Goal: Transaction & Acquisition: Purchase product/service

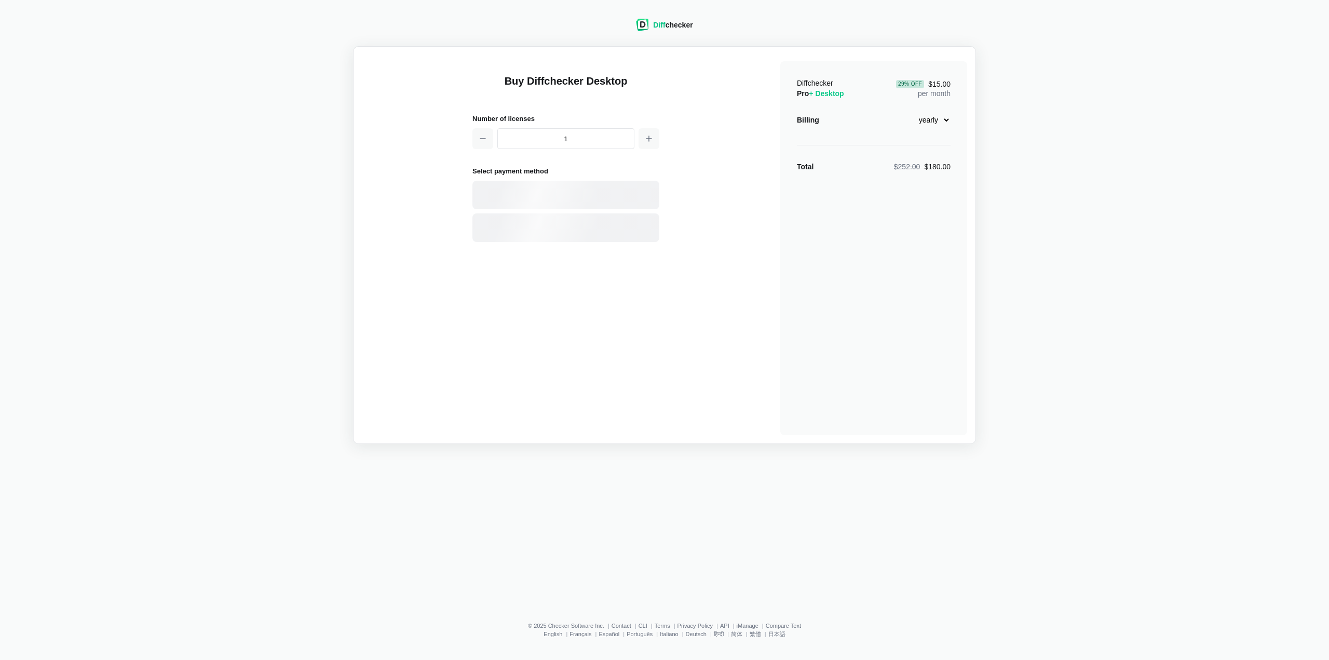
select select "desktop-yearly-180"
click at [536, 193] on div "Card" at bounding box center [584, 195] width 140 height 10
select select "[GEOGRAPHIC_DATA]"
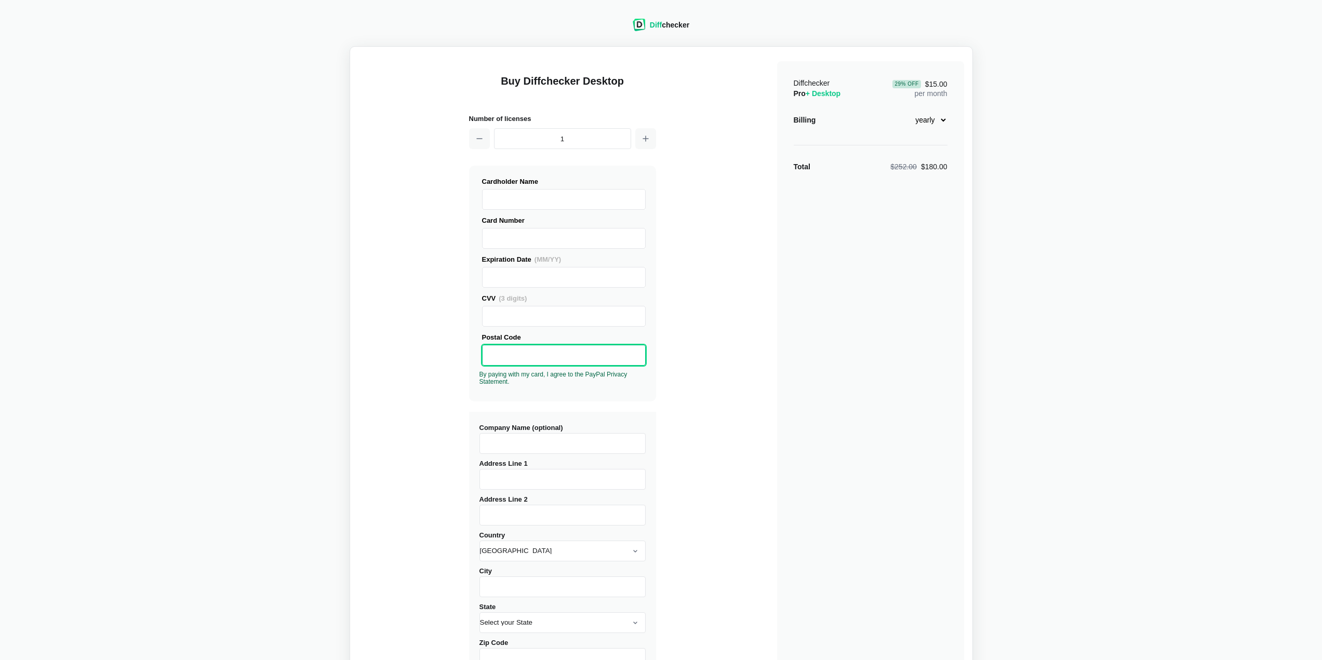
click at [540, 442] on input "Company Name (optional)" at bounding box center [562, 443] width 166 height 21
type input "Dôvera zdravotná poisťovňa,a.s."
type input "Einsteinova 25"
type input "SK2022051130"
select select "[GEOGRAPHIC_DATA]"
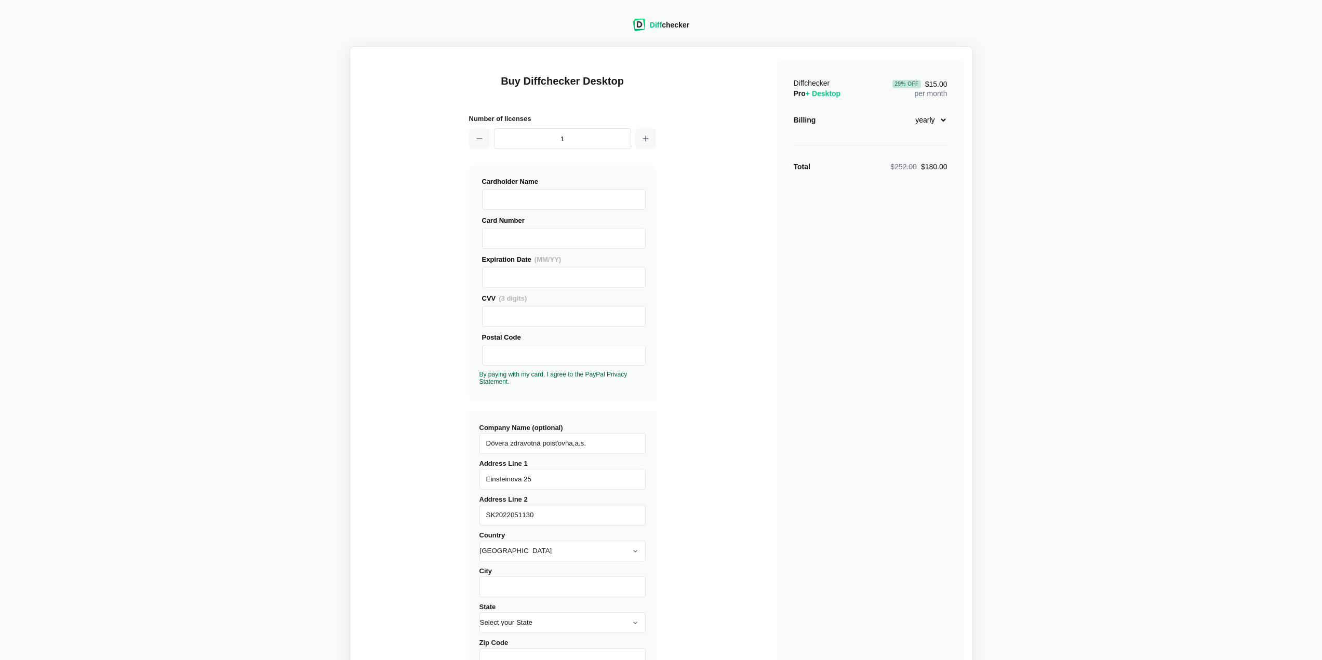
type input "Bratislava - Petržalka"
type input "85101"
type input "35942436"
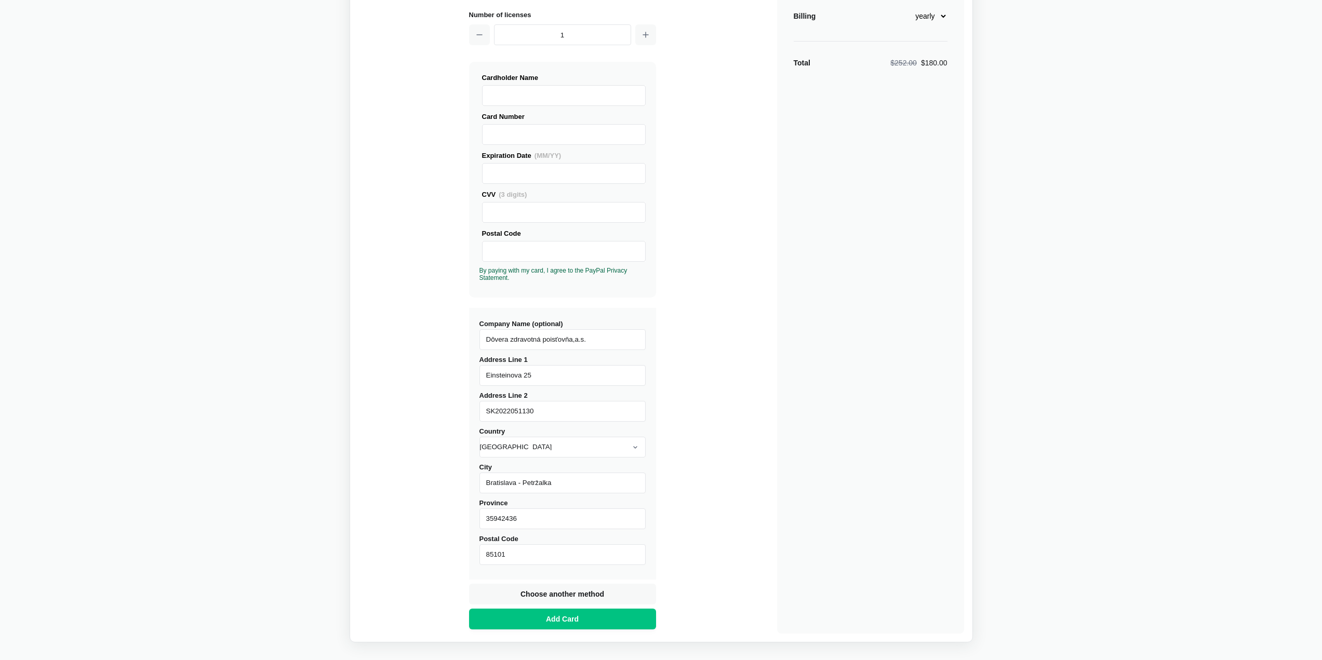
click at [576, 483] on input "Bratislava - Petržalka" at bounding box center [562, 483] width 166 height 21
type input "[GEOGRAPHIC_DATA]"
click at [695, 451] on div "Buy Diffchecker Desktop Number of licenses 1 Visa MasterCard Union Pay American…" at bounding box center [660, 292] width 605 height 682
drag, startPoint x: 522, startPoint y: 521, endPoint x: 474, endPoint y: 533, distance: 50.1
click at [474, 533] on div "Company Name (optional) Dôvera zdravotná poisťovňa,a.s. Address Line 1 Einstein…" at bounding box center [562, 444] width 187 height 272
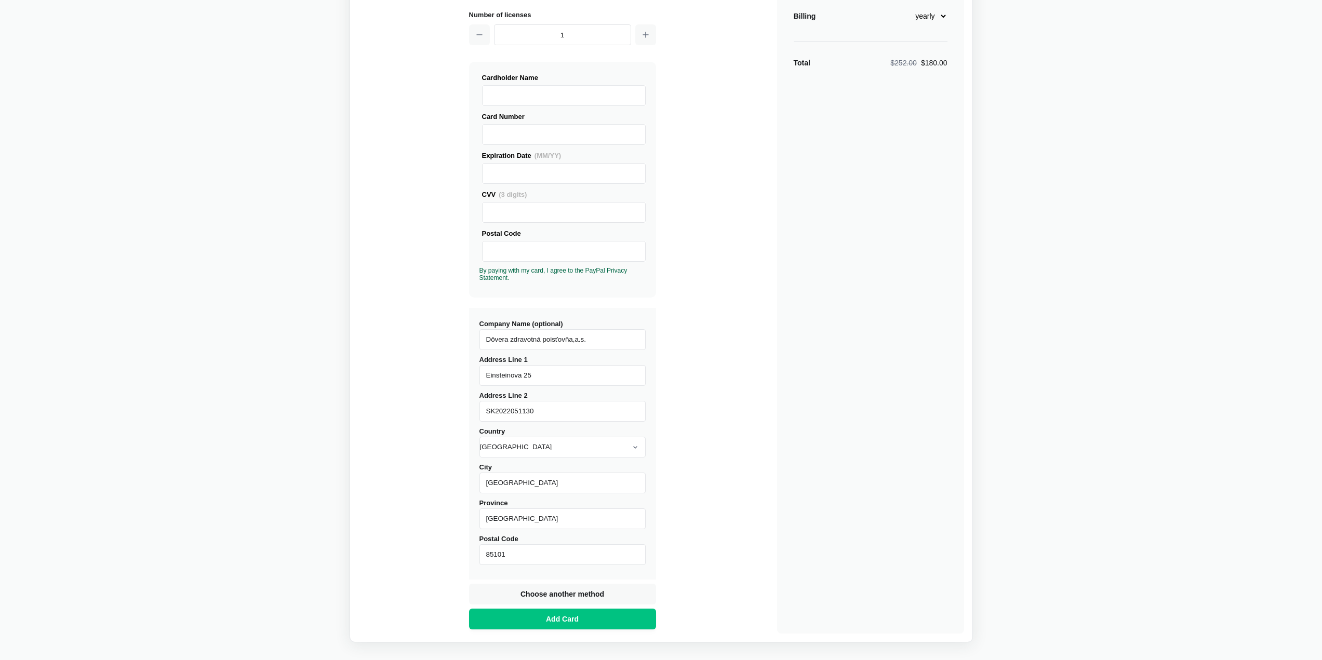
drag, startPoint x: 520, startPoint y: 520, endPoint x: 470, endPoint y: 520, distance: 49.9
click at [470, 520] on div "Company Name (optional) Dôvera zdravotná poisťovňa,a.s. Address Line 1 Einstein…" at bounding box center [562, 444] width 187 height 272
type input "[GEOGRAPHIC_DATA]"
click at [730, 436] on div "Buy Diffchecker Desktop Number of licenses 1 Visa MasterCard Union Pay American…" at bounding box center [660, 292] width 605 height 682
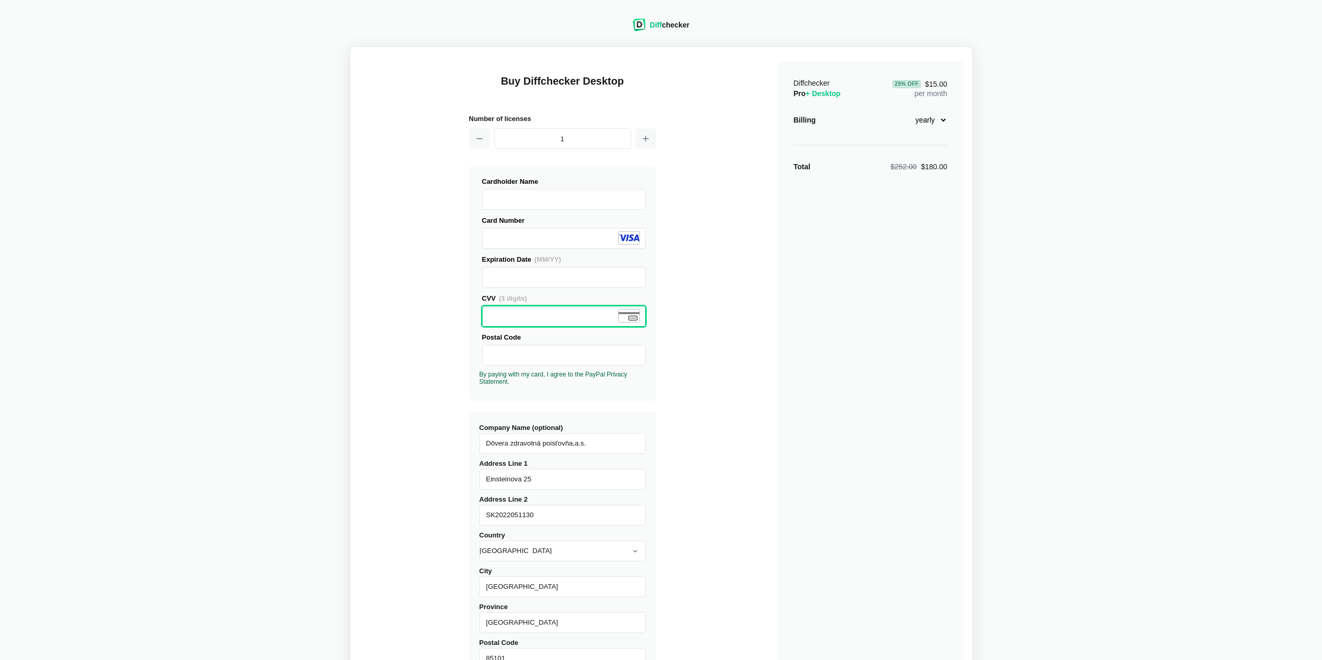
scroll to position [151, 0]
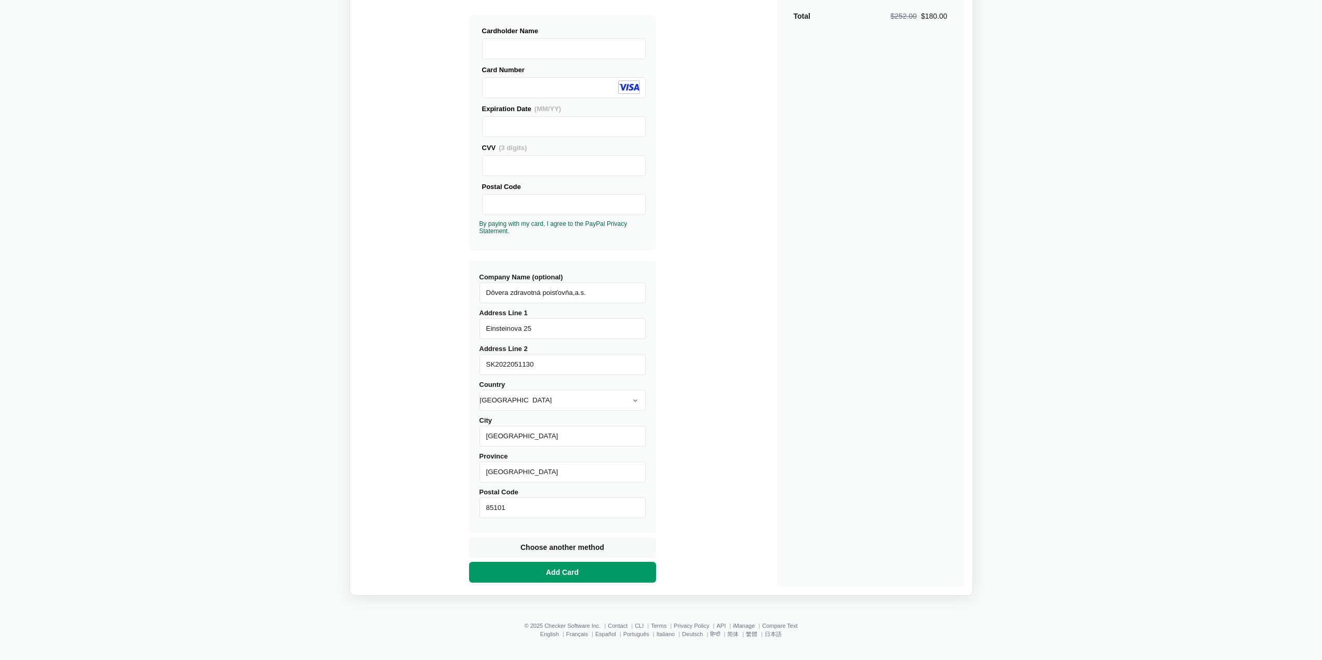
click at [567, 573] on span "Add Card" at bounding box center [562, 572] width 37 height 10
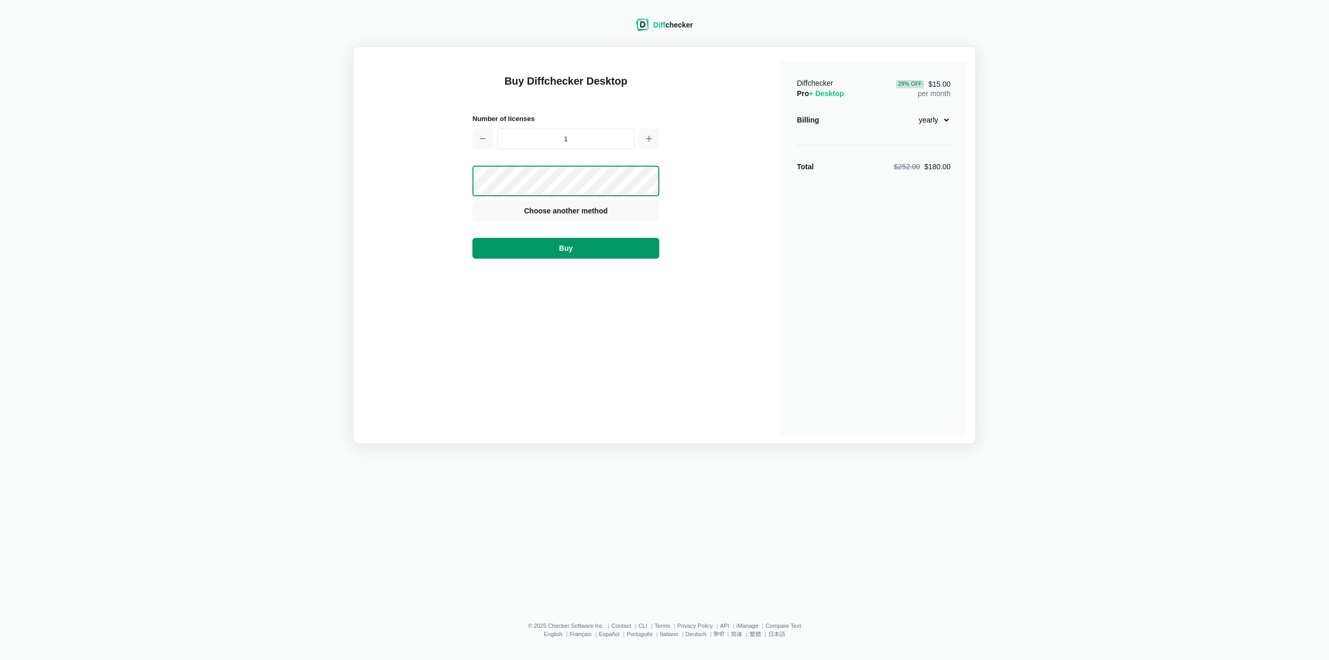
click at [606, 248] on button "Buy" at bounding box center [566, 248] width 187 height 21
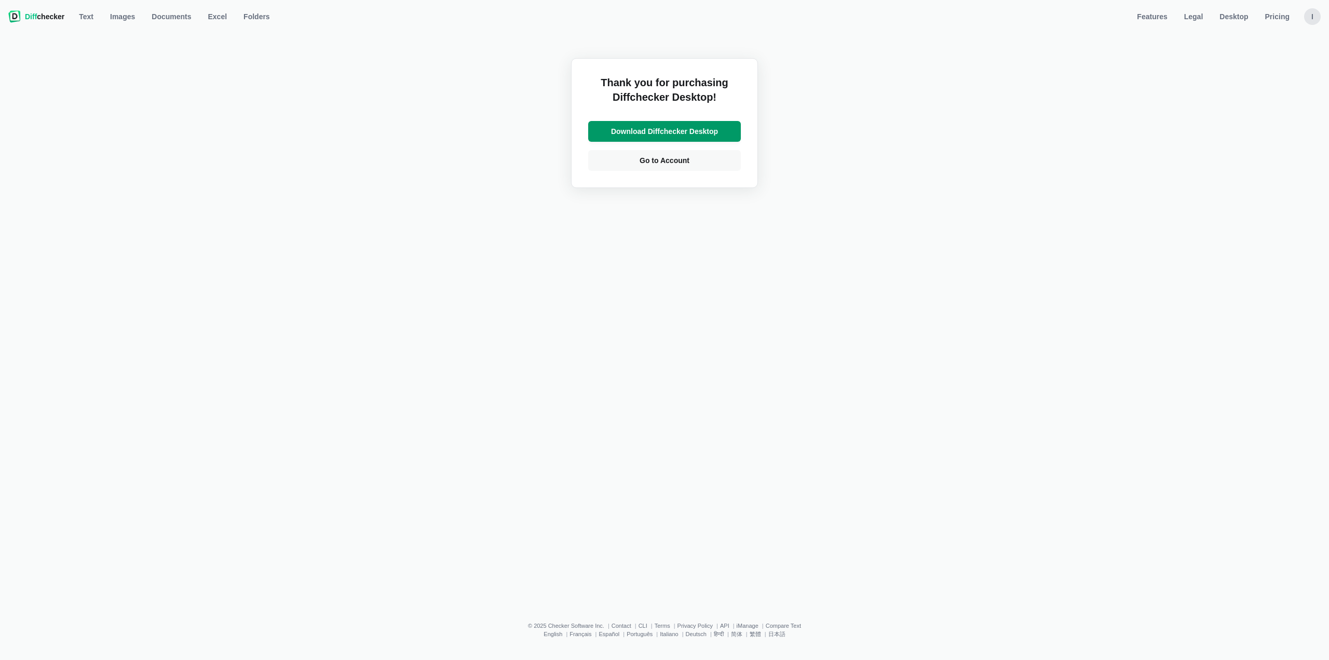
click at [667, 132] on span "Download Diffchecker Desktop" at bounding box center [664, 131] width 111 height 10
click at [654, 131] on span "Download Diffchecker Desktop" at bounding box center [664, 131] width 111 height 10
click at [672, 160] on span "Go to Account" at bounding box center [665, 160] width 54 height 10
